Goal: Task Accomplishment & Management: Use online tool/utility

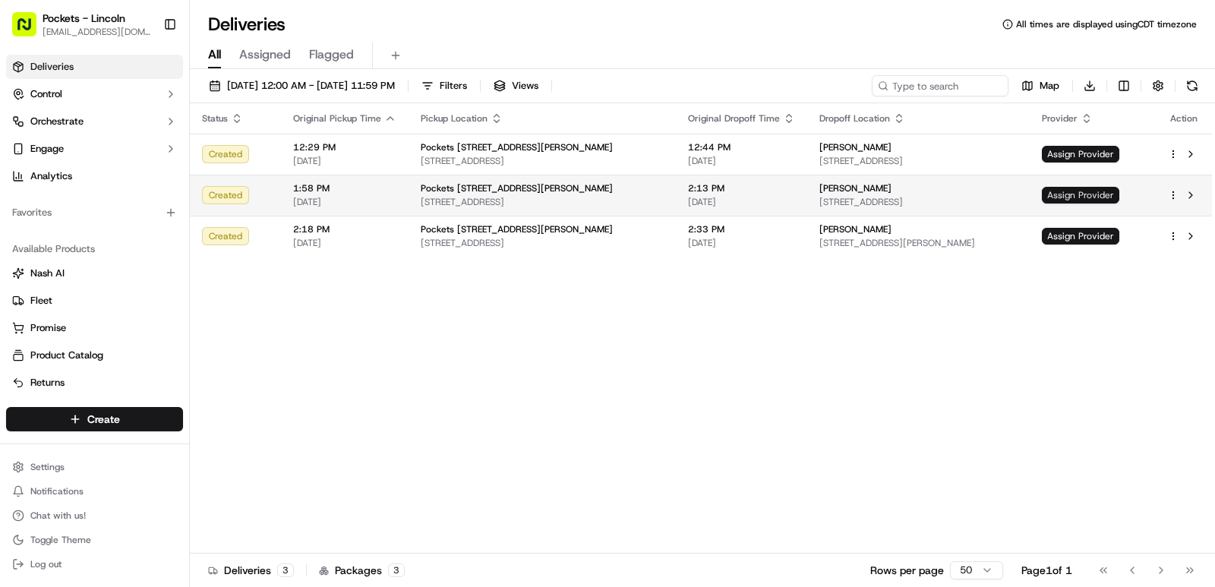
click at [1082, 195] on span "Assign Provider" at bounding box center [1080, 195] width 77 height 17
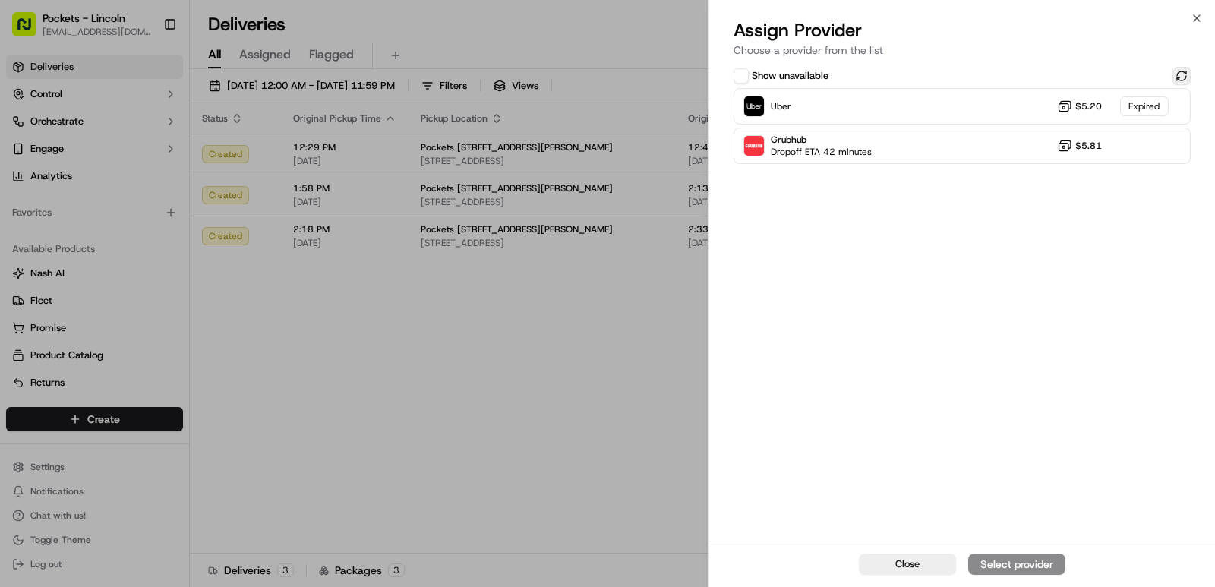
click at [1187, 80] on button at bounding box center [1181, 76] width 18 height 18
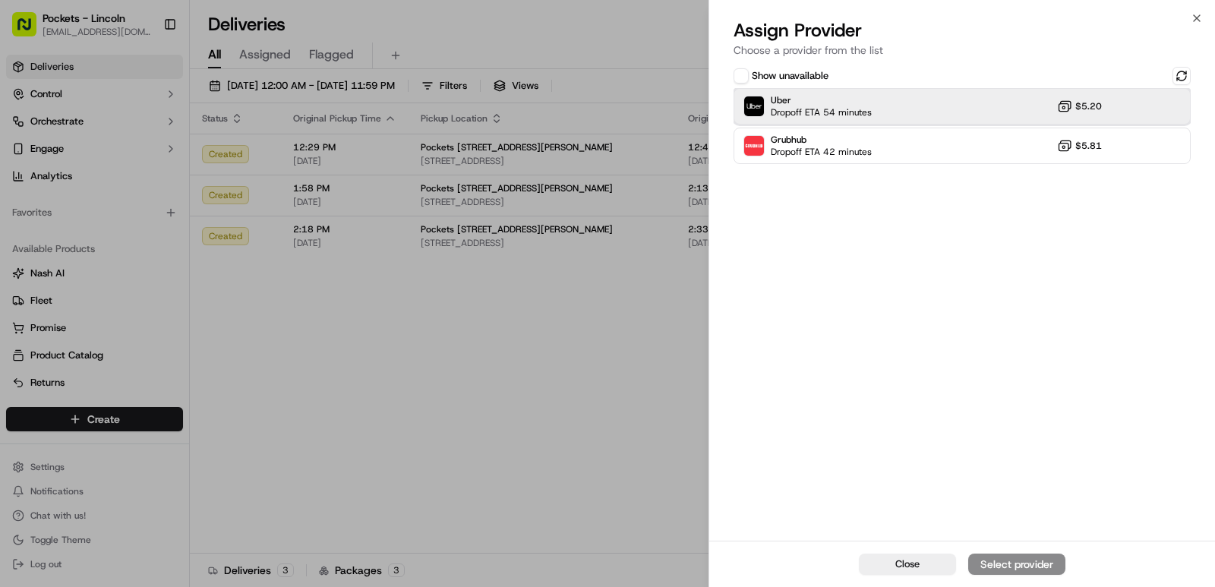
click at [970, 107] on div "Uber Dropoff ETA 54 minutes $5.20" at bounding box center [961, 106] width 457 height 36
click at [1006, 563] on div "Assign Provider" at bounding box center [1016, 563] width 74 height 15
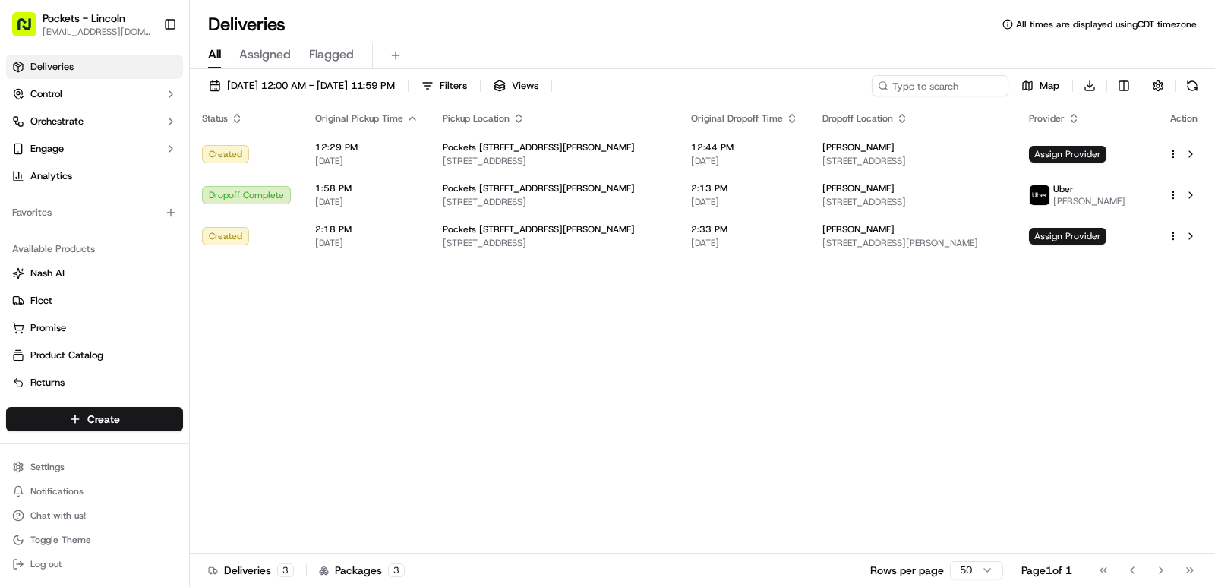
click at [596, 127] on th "Pickup Location" at bounding box center [554, 118] width 248 height 30
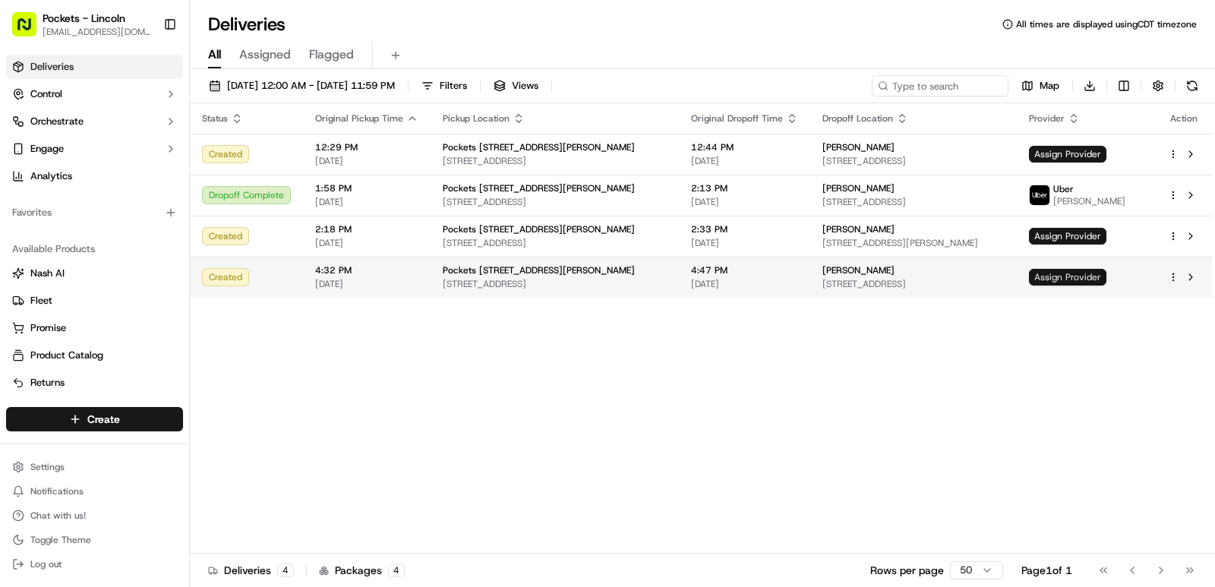
click at [1091, 282] on span "Assign Provider" at bounding box center [1067, 277] width 77 height 17
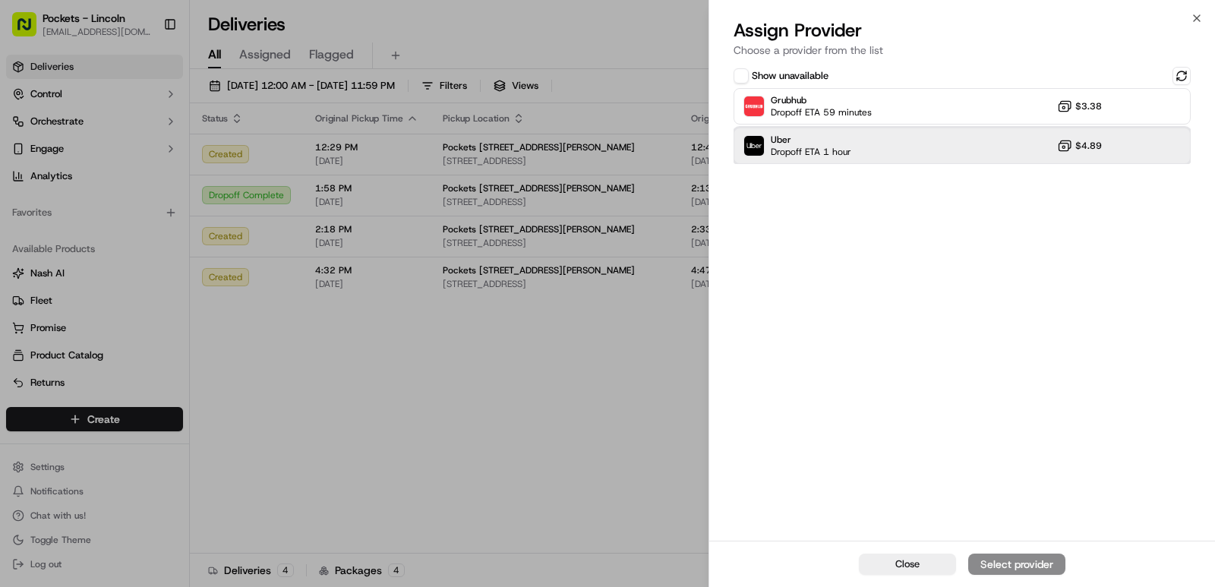
click at [922, 145] on div "Uber Dropoff ETA 1 hour $4.89" at bounding box center [961, 146] width 457 height 36
click at [1004, 564] on div "Assign Provider" at bounding box center [1016, 563] width 74 height 15
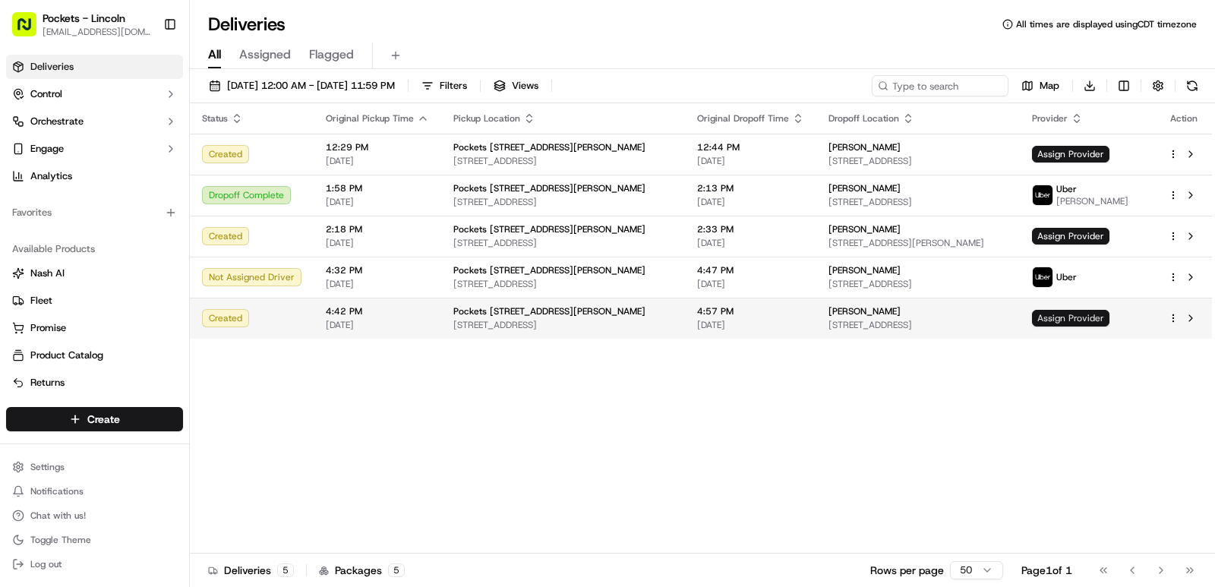
click at [1091, 317] on span "Assign Provider" at bounding box center [1070, 318] width 77 height 17
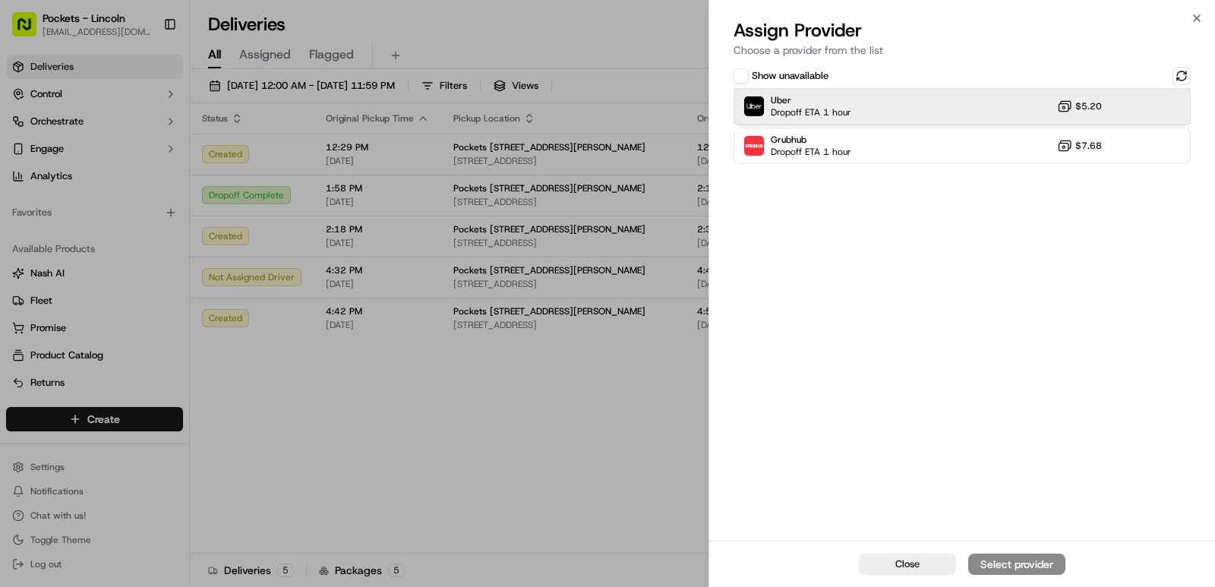
click at [946, 114] on div "Uber Dropoff ETA 1 hour $5.20" at bounding box center [961, 106] width 457 height 36
click at [1009, 566] on div "Assign Provider" at bounding box center [1016, 563] width 74 height 15
